Goal: Task Accomplishment & Management: Use online tool/utility

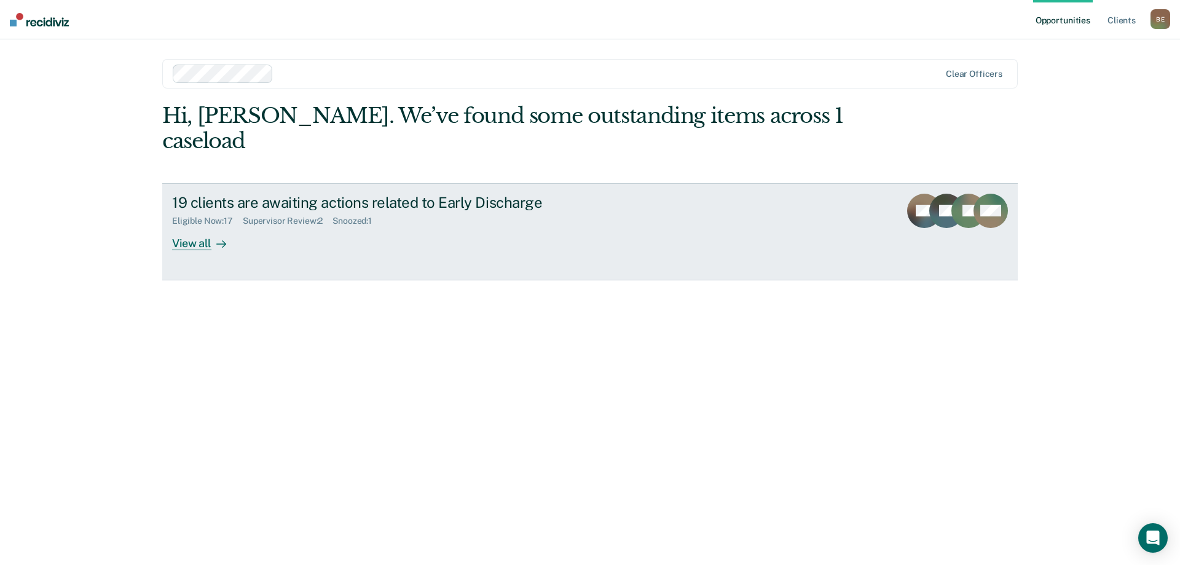
click at [192, 226] on div "View all" at bounding box center [206, 238] width 69 height 24
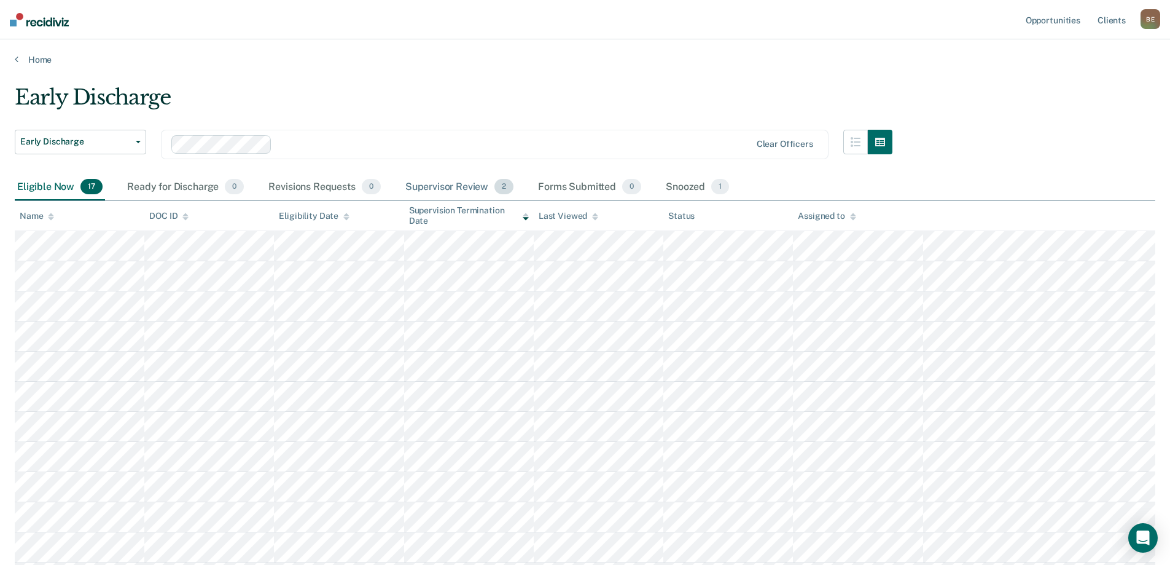
click at [456, 185] on div "Supervisor Review 2" at bounding box center [460, 187] width 114 height 27
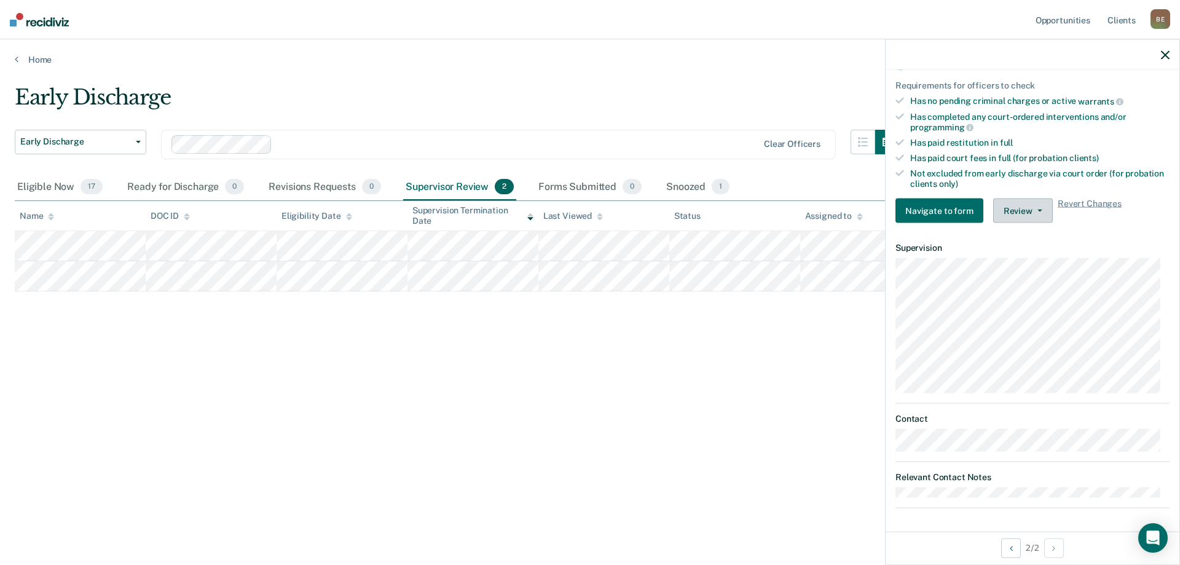
scroll to position [163, 0]
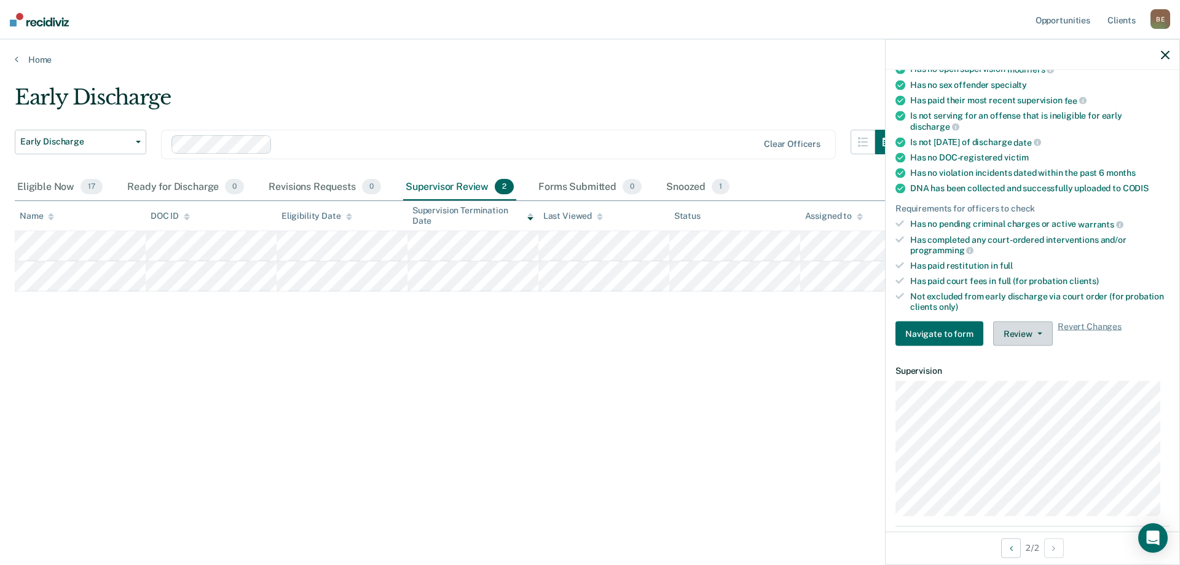
click at [1029, 336] on button "Review" at bounding box center [1023, 333] width 60 height 25
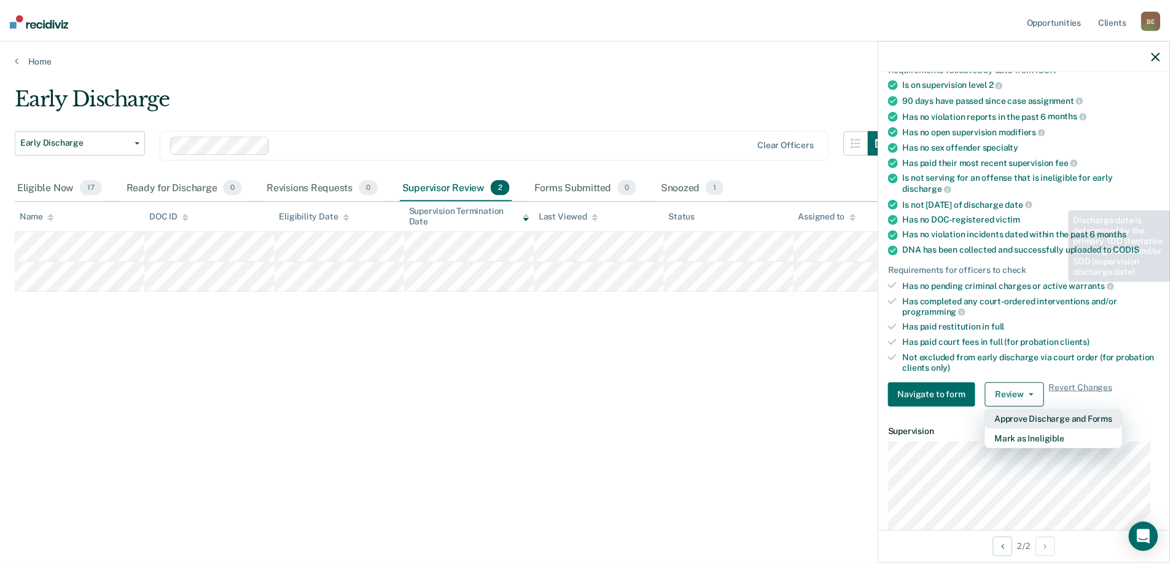
scroll to position [0, 0]
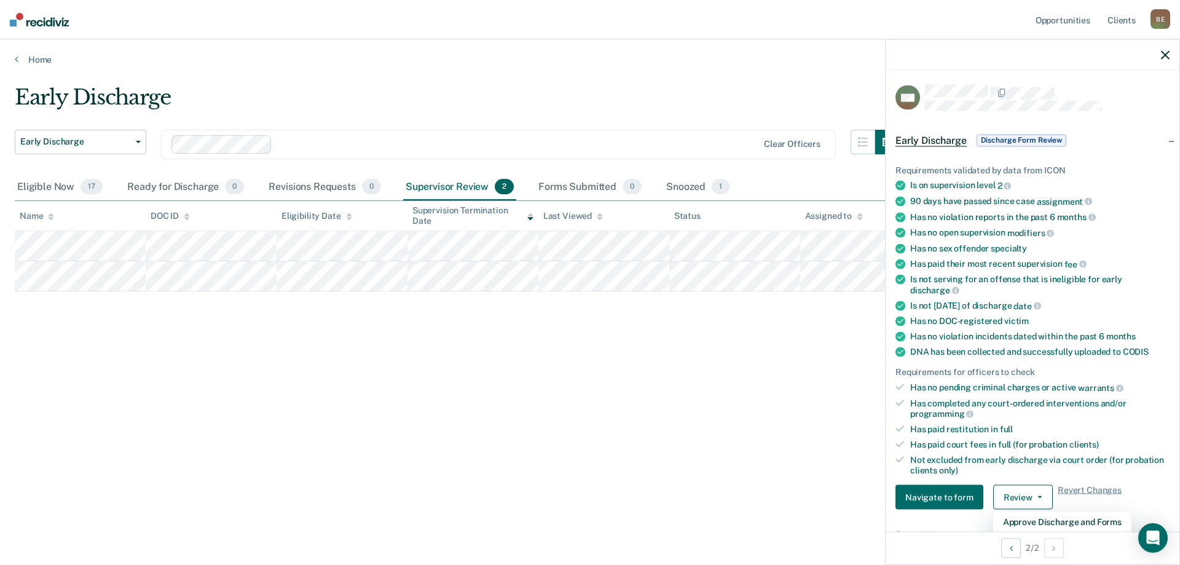
click at [1165, 54] on icon "button" at bounding box center [1164, 54] width 9 height 9
